Goal: Task Accomplishment & Management: Manage account settings

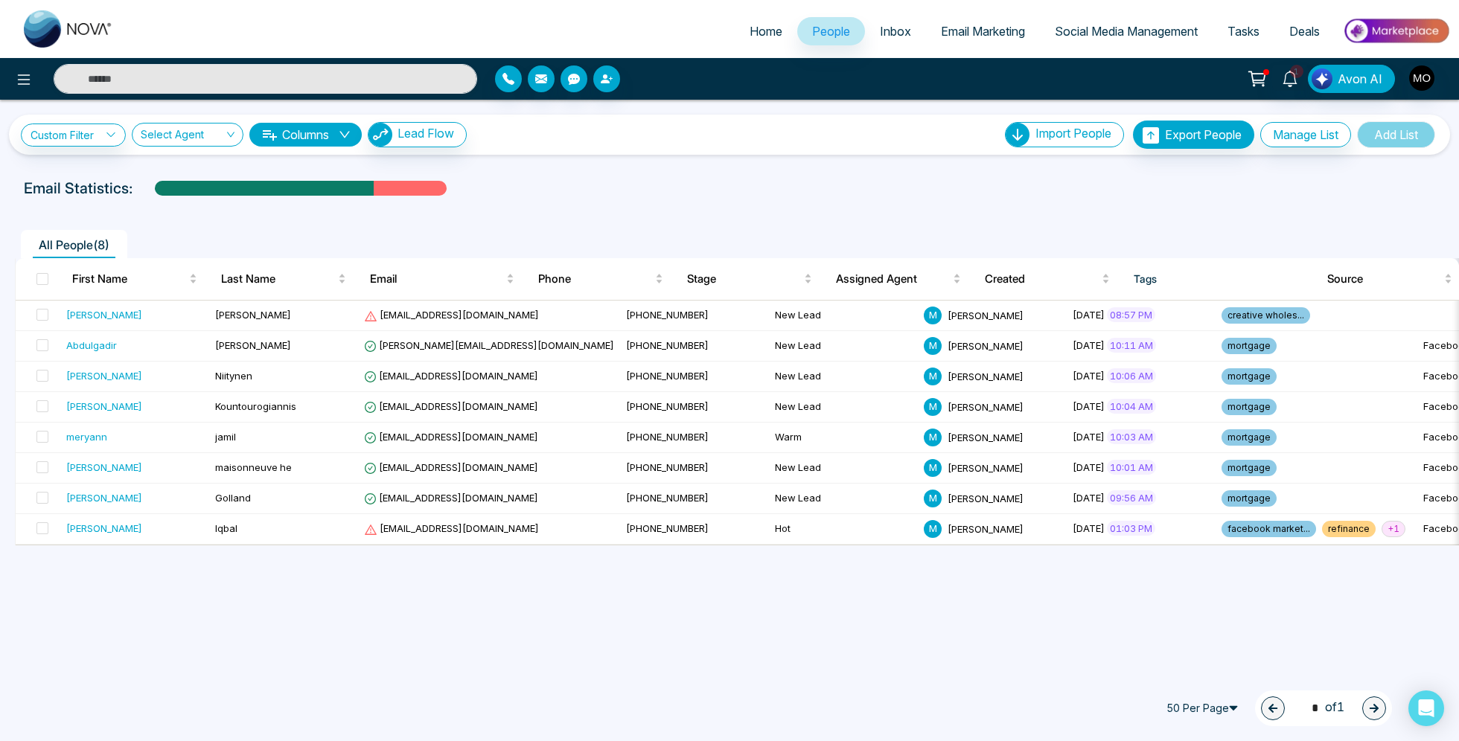
click at [1308, 34] on span "Deals" at bounding box center [1304, 31] width 31 height 15
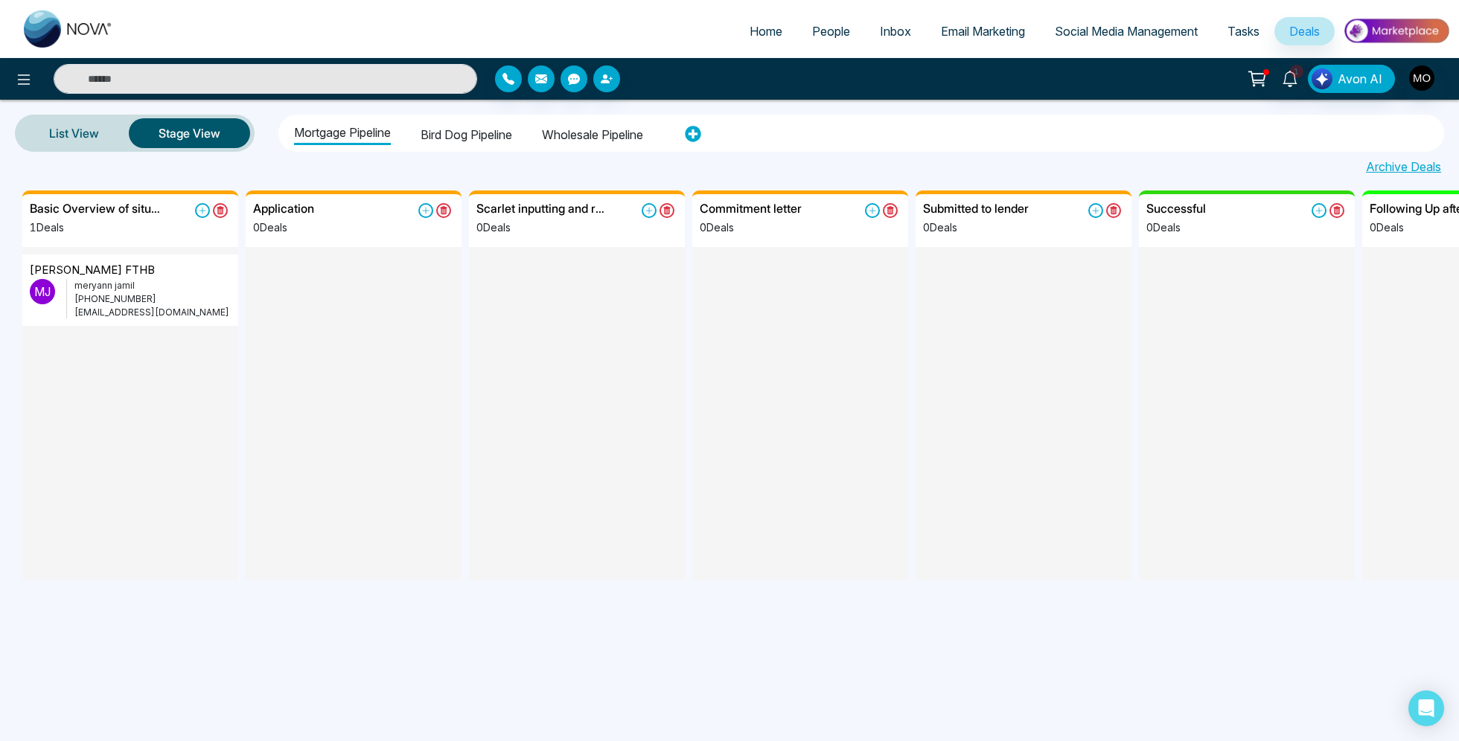
click at [586, 134] on li "Wholesale pipeline" at bounding box center [592, 132] width 101 height 25
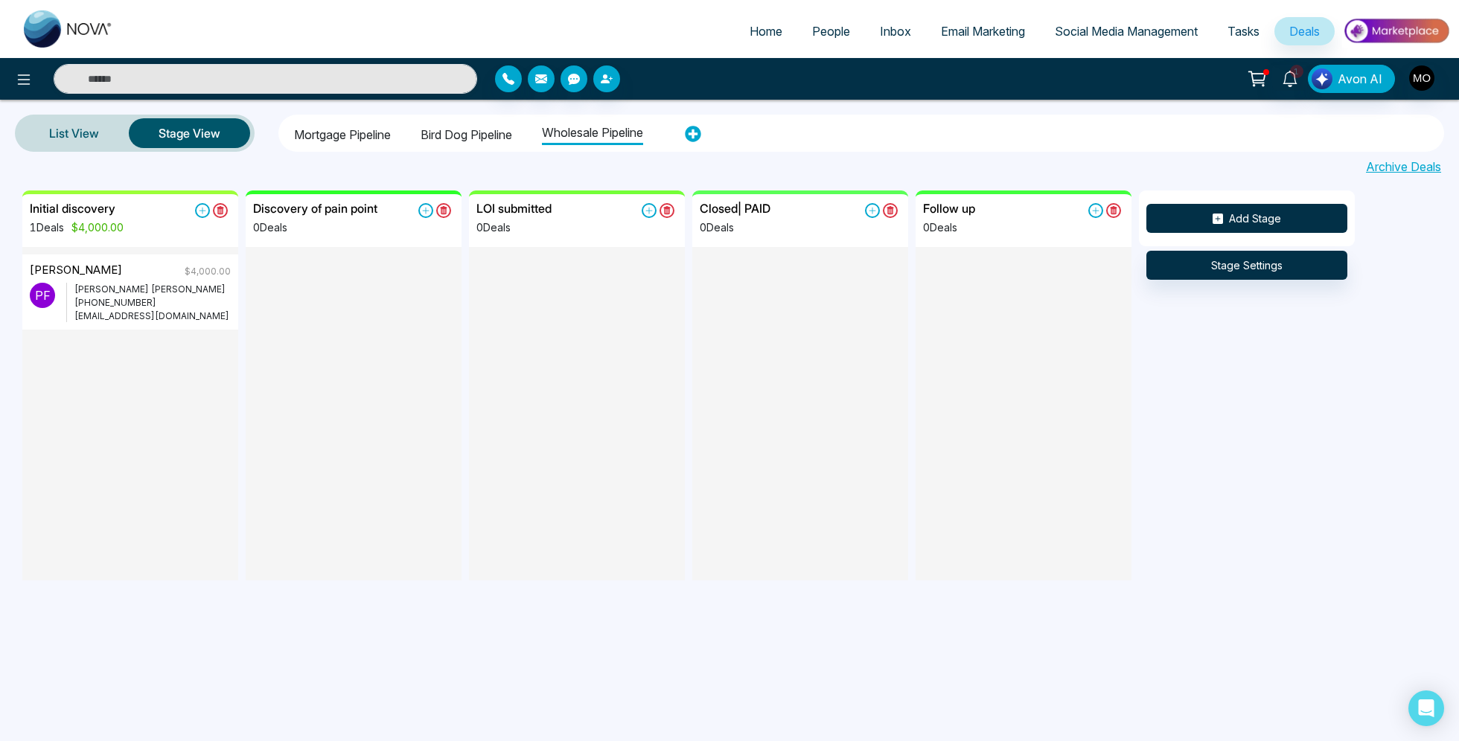
click at [1238, 214] on button "Add Stage" at bounding box center [1246, 218] width 201 height 29
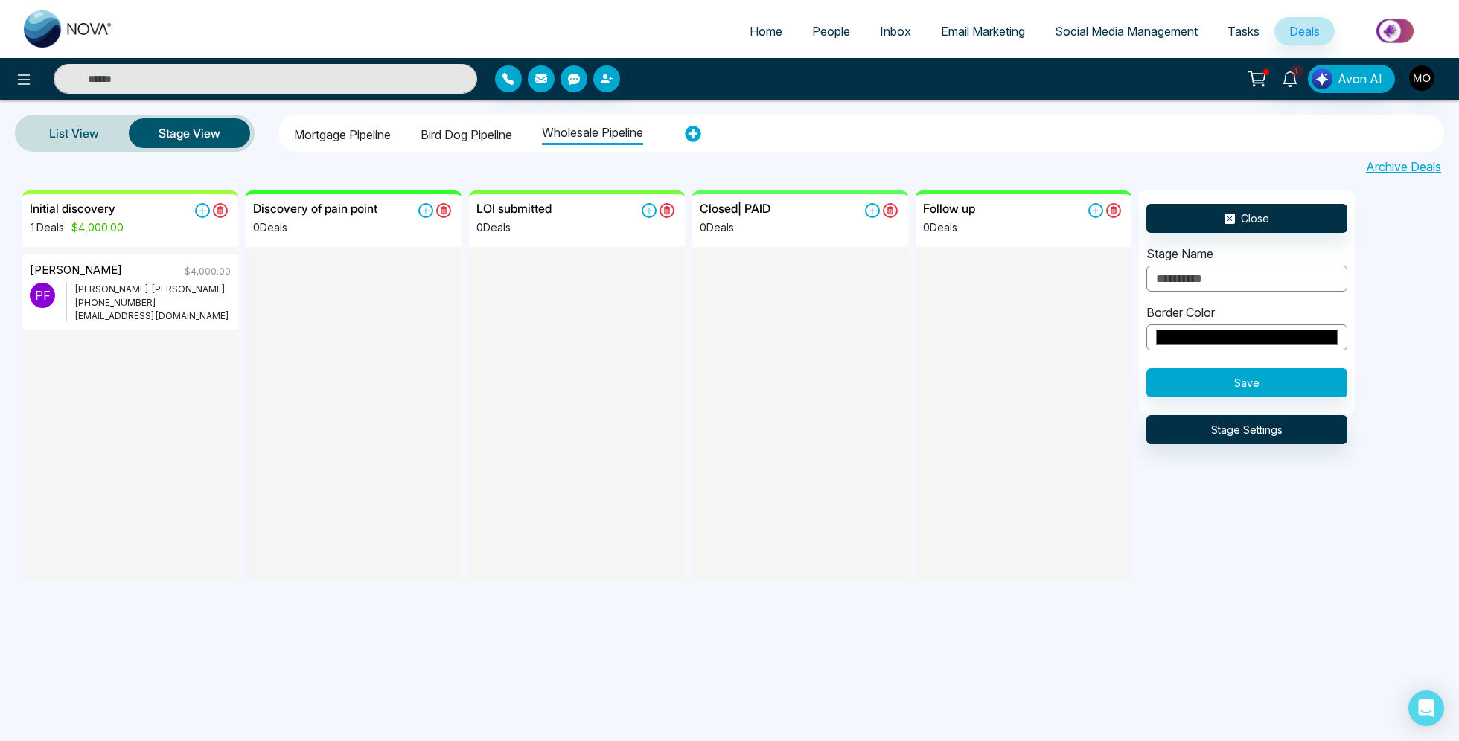
click at [1208, 278] on input "text" at bounding box center [1246, 279] width 201 height 26
type input "*******"
click at [1294, 377] on button "Save" at bounding box center [1246, 382] width 201 height 29
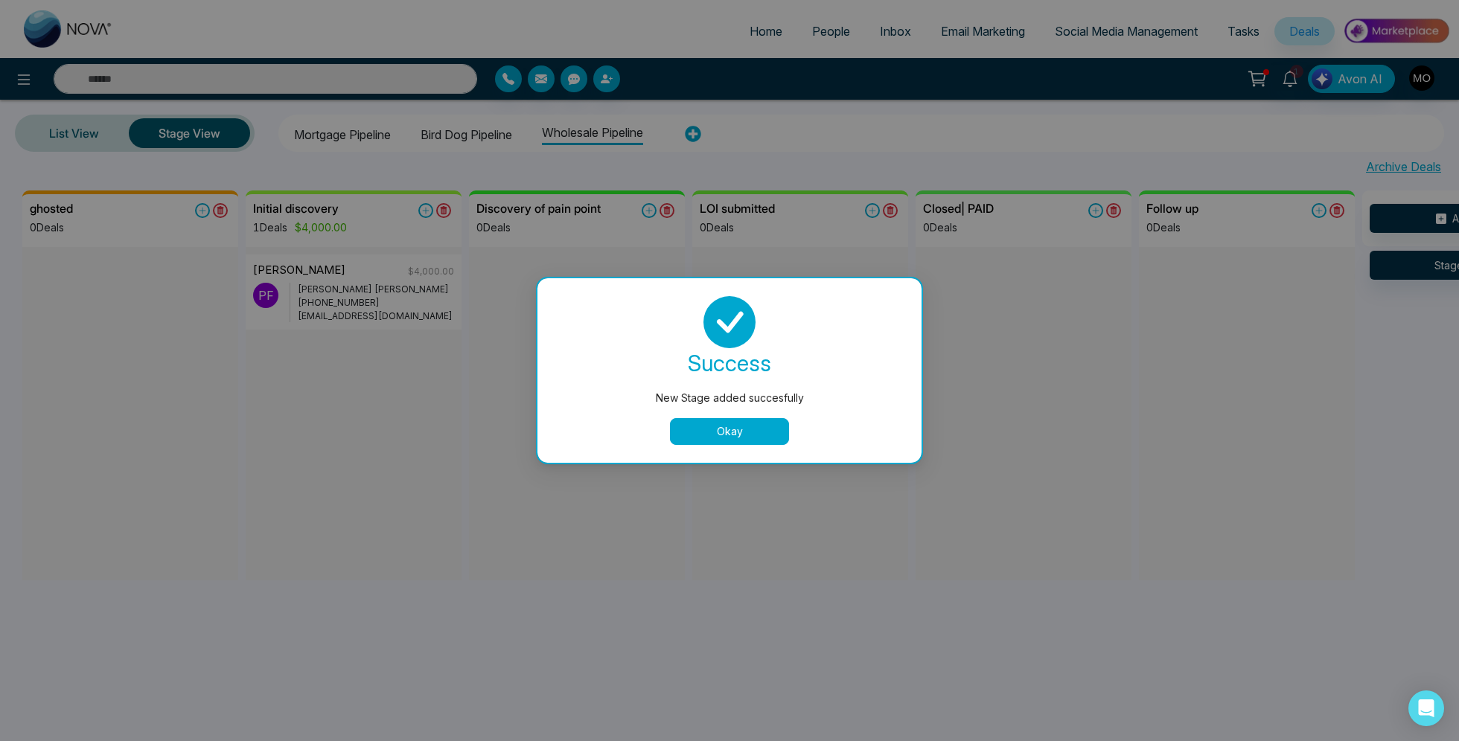
click at [767, 441] on button "Okay" at bounding box center [729, 431] width 119 height 27
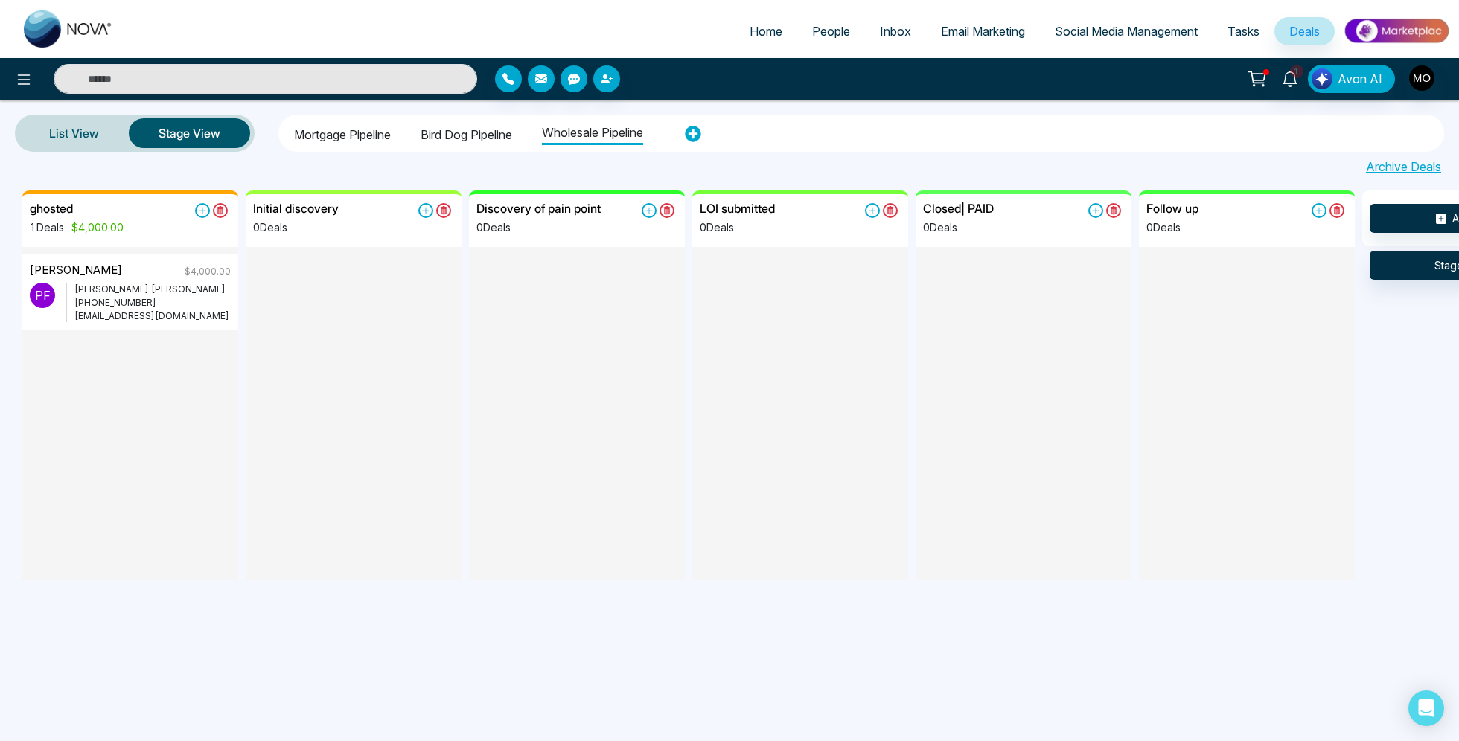
click at [355, 135] on li "Mortgage Pipeline" at bounding box center [342, 132] width 97 height 25
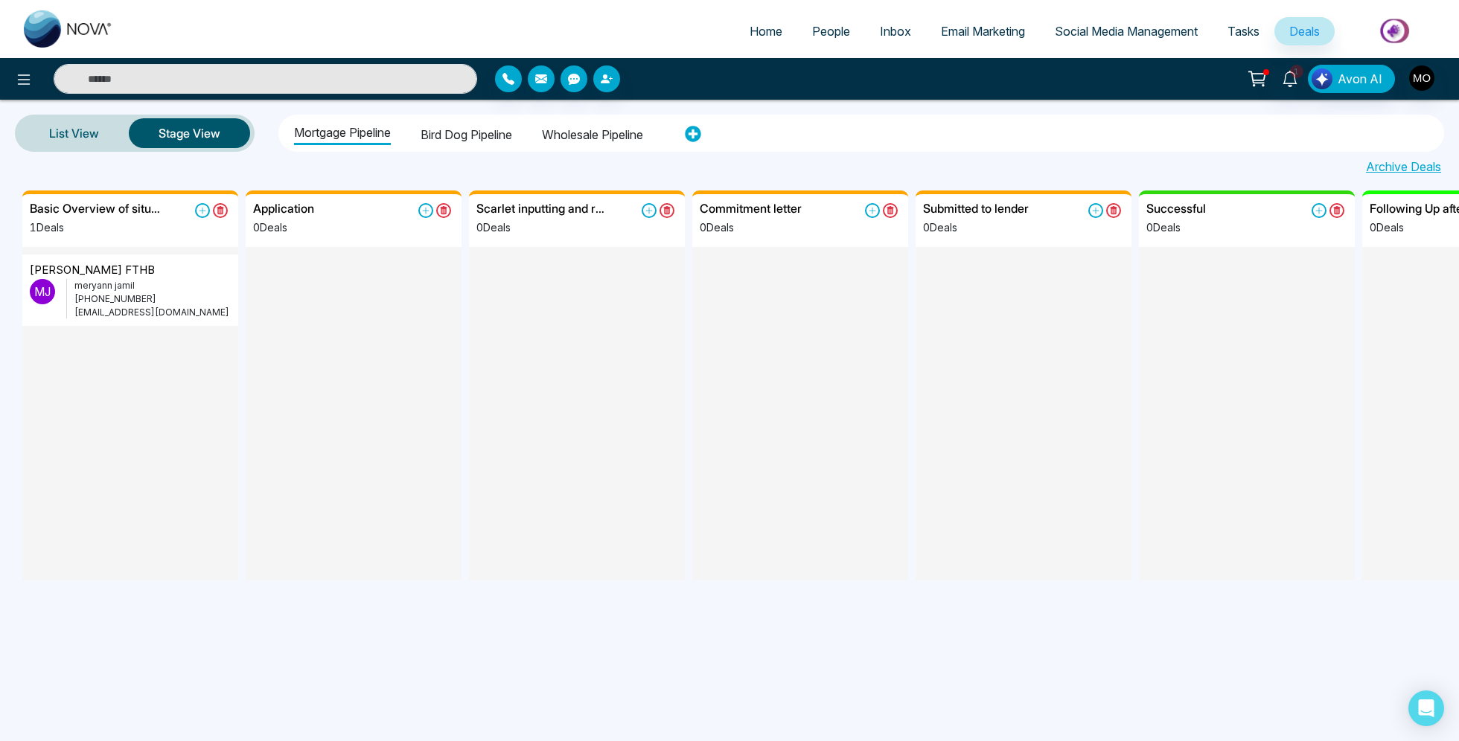
click at [147, 309] on p "[EMAIL_ADDRESS][DOMAIN_NAME]" at bounding box center [152, 312] width 156 height 13
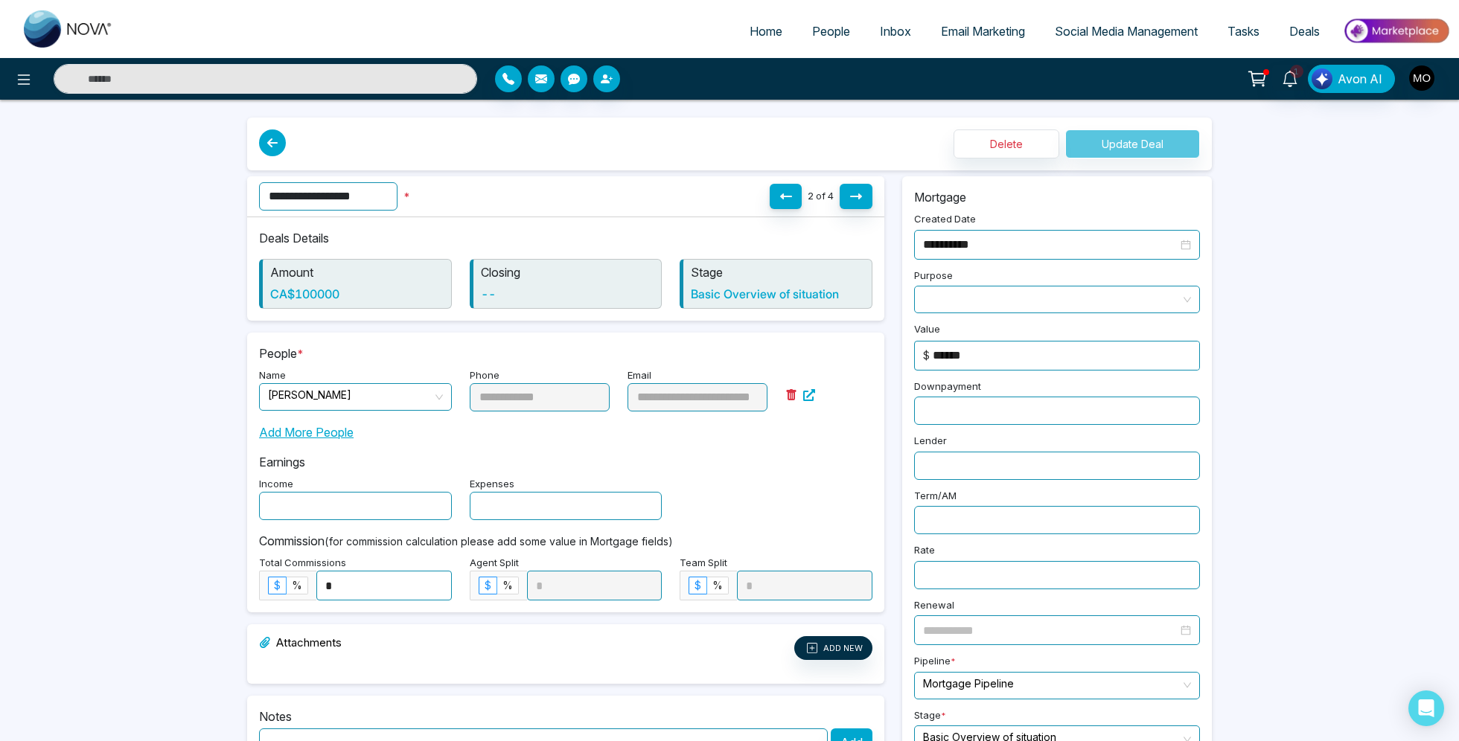
click at [813, 36] on span "People" at bounding box center [831, 31] width 38 height 15
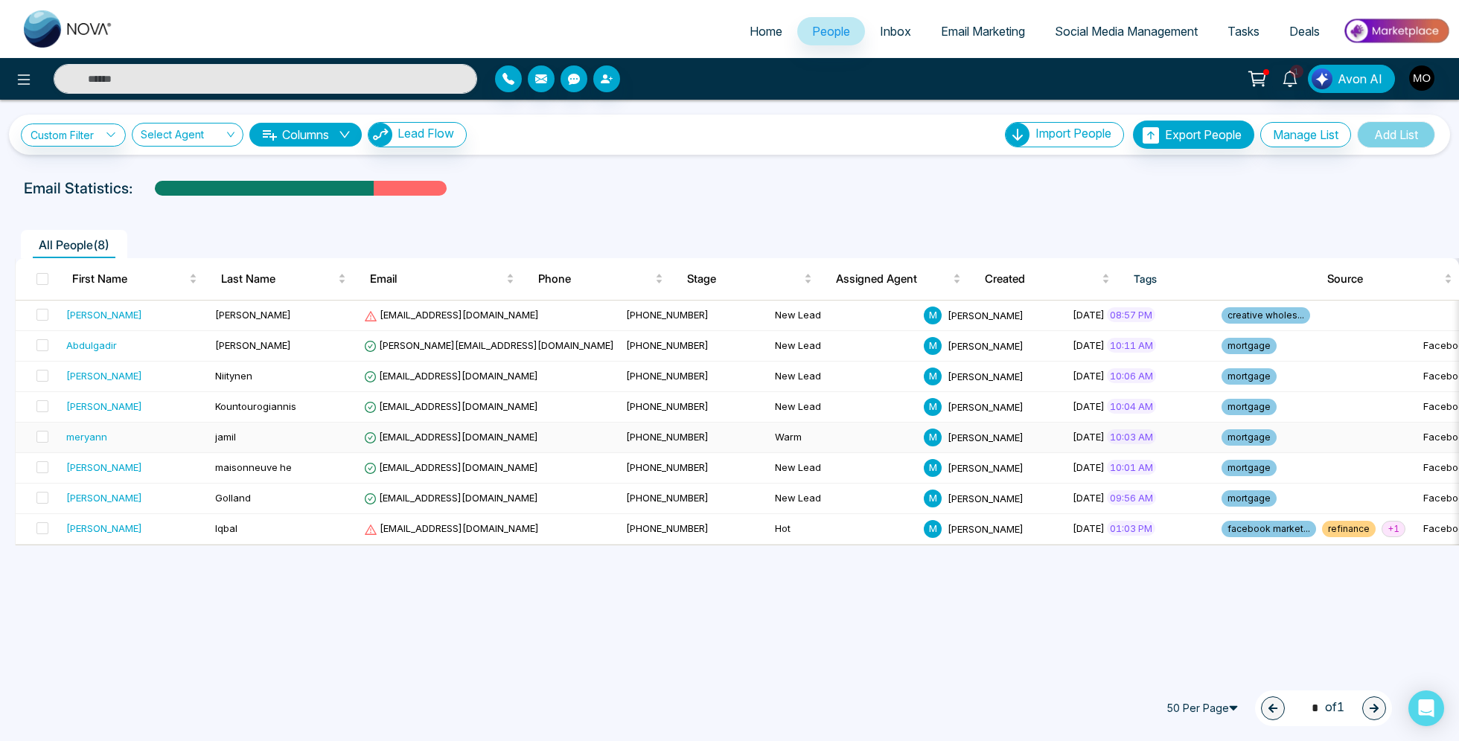
click at [81, 438] on div "meryann" at bounding box center [86, 436] width 41 height 15
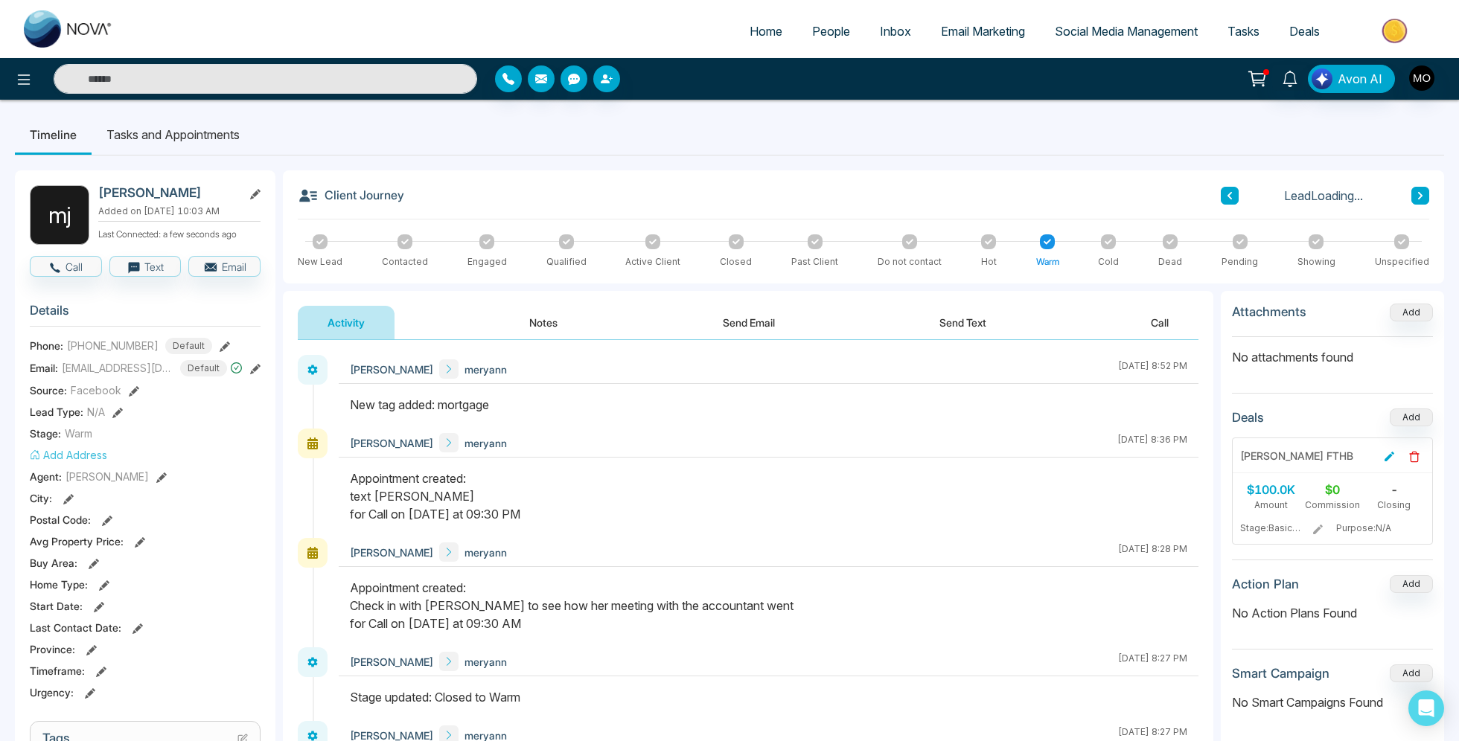
click at [545, 322] on button "Notes" at bounding box center [543, 322] width 88 height 33
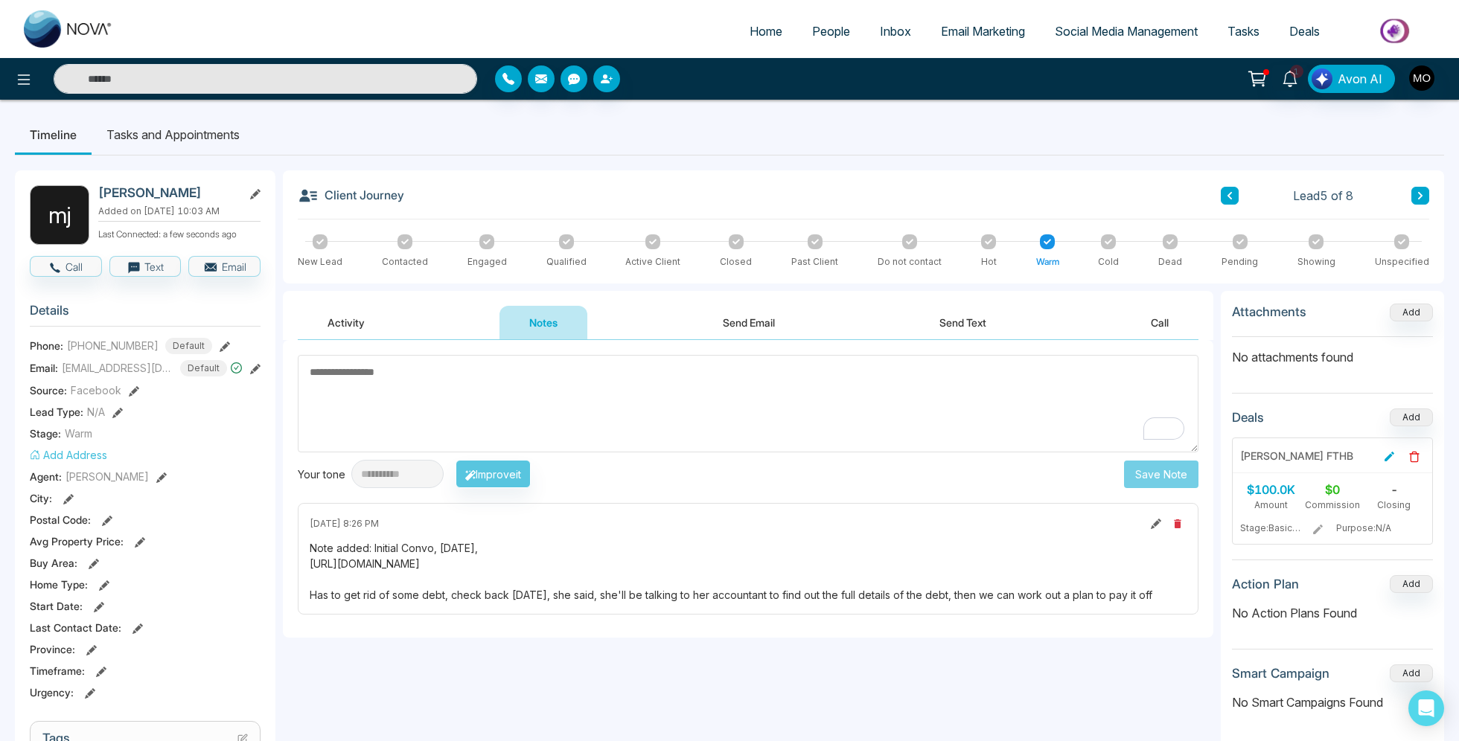
click at [493, 403] on textarea "To enrich screen reader interactions, please activate Accessibility in Grammarl…" at bounding box center [748, 403] width 900 height 97
type textarea "**********"
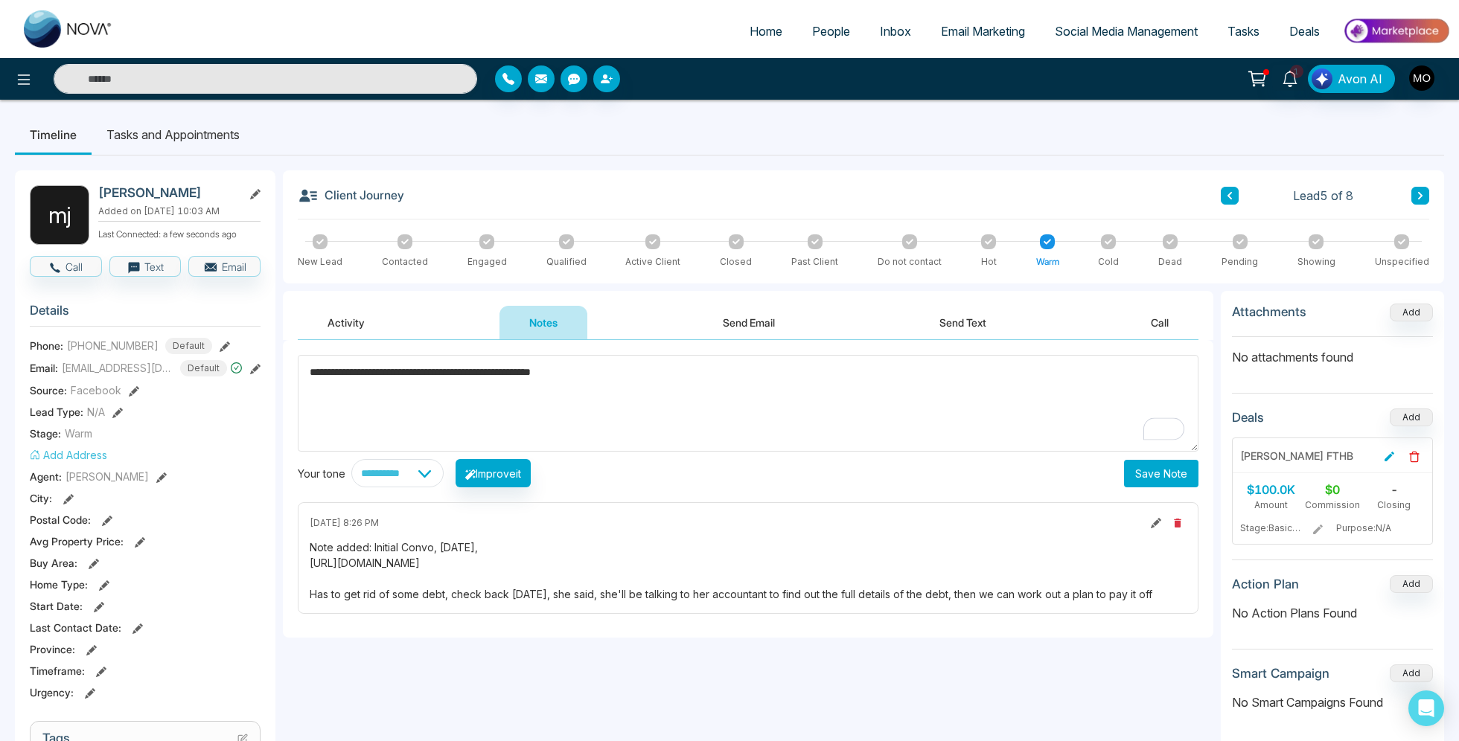
click at [1162, 480] on button "Save Note" at bounding box center [1161, 474] width 74 height 28
